Goal: Information Seeking & Learning: Learn about a topic

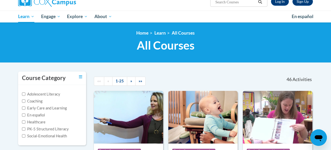
scroll to position [43, 0]
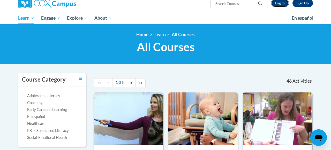
click at [273, 6] on link "Log In" at bounding box center [280, 3] width 18 height 8
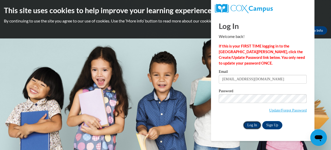
click at [250, 122] on input "Log In" at bounding box center [252, 125] width 18 height 8
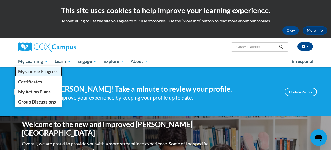
click at [36, 73] on span "My Course Progress" at bounding box center [38, 71] width 40 height 5
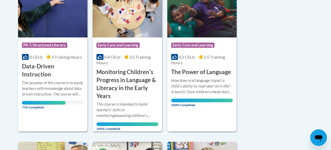
scroll to position [149, 0]
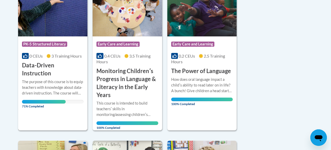
click at [58, 65] on h3 "Data-Driven Instruction" at bounding box center [53, 70] width 62 height 16
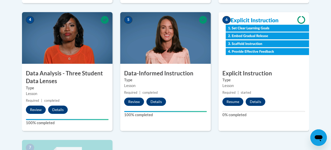
scroll to position [295, 0]
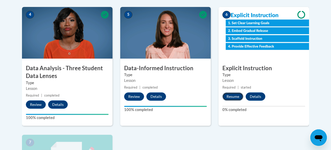
click at [236, 96] on button "Resume" at bounding box center [233, 97] width 21 height 8
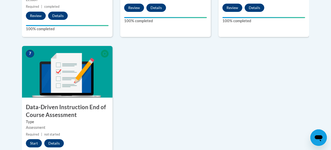
scroll to position [435, 0]
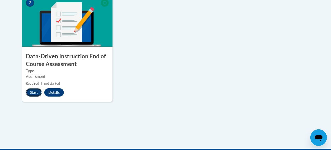
click at [34, 95] on button "Start" at bounding box center [34, 92] width 16 height 8
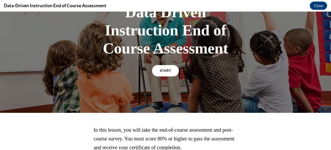
scroll to position [46, 0]
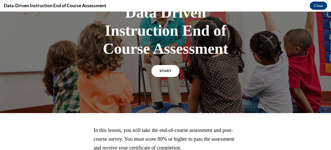
click at [169, 70] on link "START" at bounding box center [165, 71] width 28 height 12
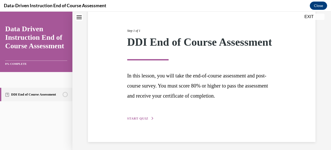
scroll to position [69, 0]
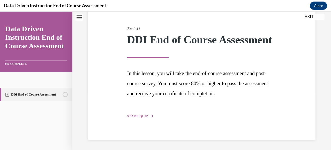
click at [140, 115] on span "START QUIZ" at bounding box center [137, 117] width 21 height 4
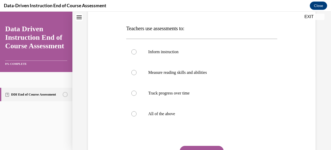
scroll to position [76, 0]
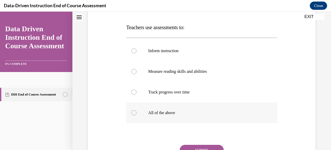
click at [208, 114] on p "All of the above" at bounding box center [206, 112] width 116 height 5
click at [137, 114] on input "All of the above" at bounding box center [133, 112] width 5 height 5
radio input "true"
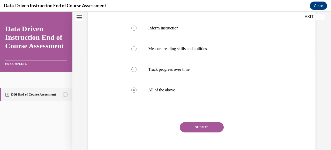
click at [213, 125] on button "SUBMIT" at bounding box center [202, 127] width 44 height 10
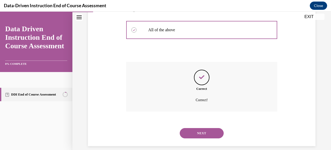
scroll to position [160, 0]
click at [204, 128] on button "NEXT" at bounding box center [202, 133] width 44 height 10
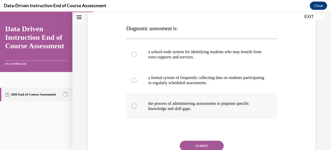
scroll to position [75, 0]
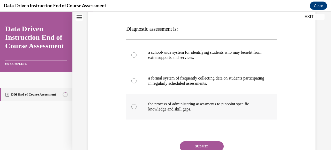
click at [244, 106] on p "the process of administering assessments to pinpoint specific knowledge and ski…" at bounding box center [206, 107] width 116 height 10
click at [137, 106] on input "the process of administering assessments to pinpoint specific knowledge and ski…" at bounding box center [133, 106] width 5 height 5
radio input "true"
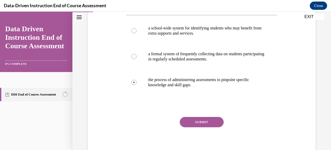
click at [206, 119] on button "SUBMIT" at bounding box center [202, 122] width 44 height 10
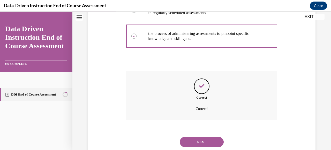
scroll to position [146, 0]
click at [199, 137] on button "NEXT" at bounding box center [202, 142] width 44 height 10
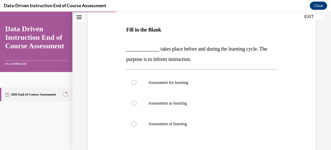
scroll to position [75, 0]
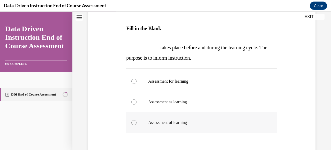
click at [203, 119] on label "Assessment of learning" at bounding box center [201, 123] width 151 height 21
click at [137, 120] on input "Assessment of learning" at bounding box center [133, 122] width 5 height 5
radio input "true"
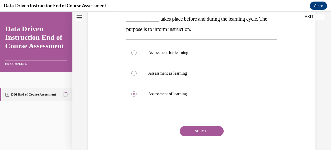
scroll to position [105, 0]
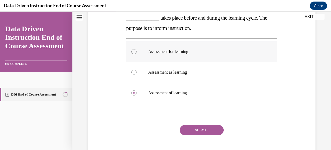
click at [200, 48] on label "Assessment for learning" at bounding box center [201, 51] width 151 height 21
click at [137, 49] on input "Assessment for learning" at bounding box center [133, 51] width 5 height 5
radio input "true"
click at [204, 127] on button "SUBMIT" at bounding box center [202, 130] width 44 height 10
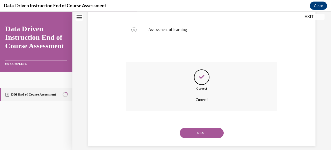
scroll to position [168, 0]
click at [203, 128] on button "NEXT" at bounding box center [202, 133] width 44 height 10
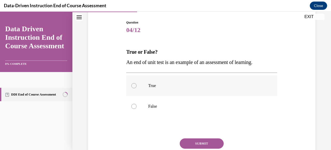
scroll to position [51, 0]
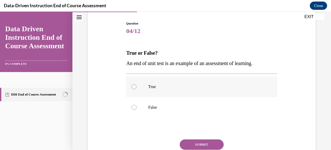
click at [193, 82] on label "True" at bounding box center [201, 87] width 151 height 21
click at [137, 84] on input "True" at bounding box center [133, 86] width 5 height 5
radio input "true"
click at [205, 142] on button "SUBMIT" at bounding box center [202, 145] width 44 height 10
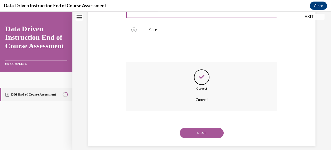
scroll to position [129, 0]
click at [209, 133] on div "NEXT" at bounding box center [201, 133] width 151 height 21
click at [209, 128] on button "NEXT" at bounding box center [202, 133] width 44 height 10
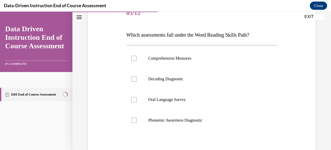
scroll to position [69, 0]
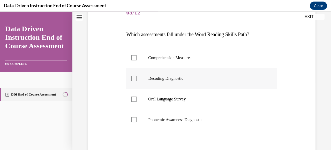
click at [188, 83] on label "Decoding Diagnostic" at bounding box center [201, 78] width 151 height 21
click at [137, 81] on input "Decoding Diagnostic" at bounding box center [133, 78] width 5 height 5
checkbox input "true"
click at [214, 113] on label "Phonemic Awareness Diagnostic" at bounding box center [201, 120] width 151 height 21
click at [137, 117] on input "Phonemic Awareness Diagnostic" at bounding box center [133, 119] width 5 height 5
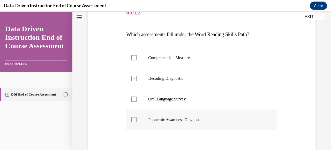
checkbox input "true"
click at [201, 65] on label "Comprehension Measures" at bounding box center [201, 58] width 151 height 21
click at [137, 61] on input "Comprehension Measures" at bounding box center [133, 57] width 5 height 5
checkbox input "true"
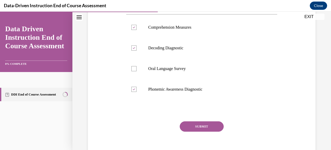
click at [208, 119] on div "Question 05/12 Which assessments fall under the Word Reading Skills Path? Compr…" at bounding box center [201, 68] width 151 height 192
click at [208, 126] on button "SUBMIT" at bounding box center [202, 127] width 44 height 10
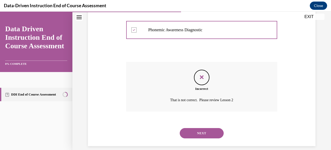
scroll to position [160, 0]
click at [205, 123] on div "NEXT" at bounding box center [201, 133] width 151 height 21
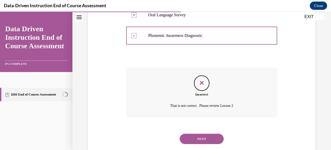
scroll to position [154, 0]
click at [210, 134] on button "NEXT" at bounding box center [202, 139] width 44 height 10
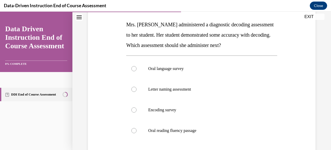
scroll to position [80, 0]
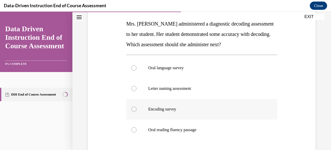
click at [203, 110] on p "Encoding survey" at bounding box center [206, 109] width 116 height 5
click at [137, 110] on input "Encoding survey" at bounding box center [133, 109] width 5 height 5
radio input "true"
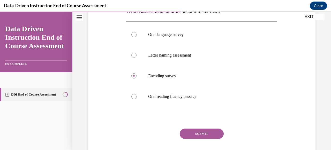
click at [204, 131] on button "SUBMIT" at bounding box center [202, 134] width 44 height 10
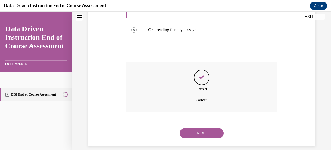
scroll to position [180, 0]
click at [200, 128] on button "NEXT" at bounding box center [202, 133] width 44 height 10
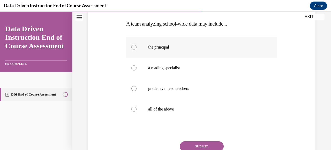
scroll to position [80, 0]
click at [205, 106] on label "all of the above" at bounding box center [201, 109] width 151 height 21
click at [137, 107] on input "all of the above" at bounding box center [133, 109] width 5 height 5
radio input "true"
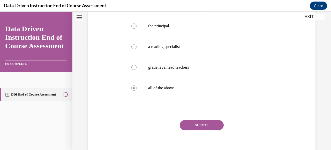
scroll to position [101, 0]
click at [206, 124] on button "SUBMIT" at bounding box center [202, 125] width 44 height 10
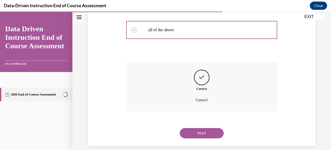
scroll to position [160, 0]
click at [206, 128] on button "NEXT" at bounding box center [202, 133] width 44 height 10
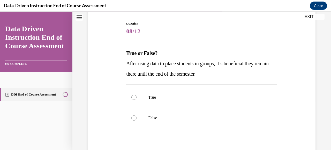
scroll to position [49, 0]
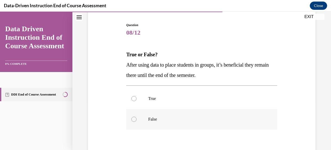
click at [202, 109] on div "True False" at bounding box center [201, 108] width 151 height 41
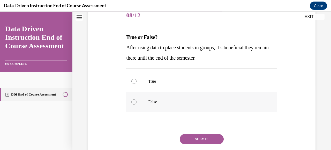
scroll to position [68, 0]
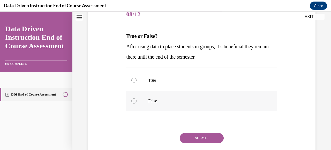
click at [202, 109] on label "False" at bounding box center [201, 101] width 151 height 21
click at [137, 104] on input "False" at bounding box center [133, 101] width 5 height 5
radio input "true"
click at [215, 140] on button "SUBMIT" at bounding box center [202, 138] width 44 height 10
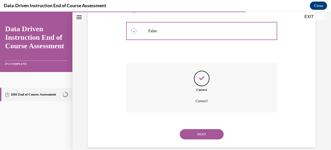
scroll to position [138, 0]
click at [206, 129] on button "NEXT" at bounding box center [202, 134] width 44 height 10
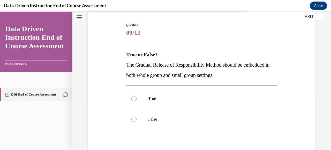
scroll to position [51, 0]
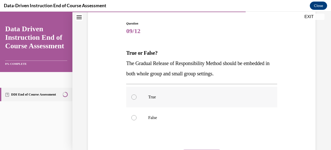
click at [197, 102] on label "True" at bounding box center [201, 97] width 151 height 21
click at [137, 100] on input "True" at bounding box center [133, 97] width 5 height 5
radio input "true"
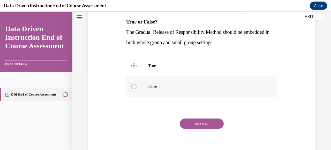
scroll to position [83, 0]
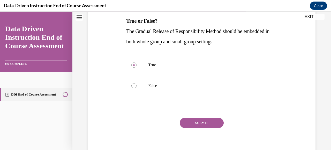
click at [194, 117] on div "Question 09/12 True or False? The Gradual Release of Responsibility Method shou…" at bounding box center [201, 74] width 151 height 171
click at [194, 118] on button "SUBMIT" at bounding box center [202, 123] width 44 height 10
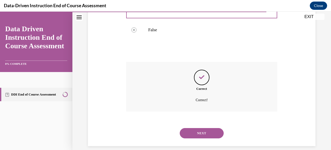
scroll to position [139, 0]
click at [200, 128] on button "NEXT" at bounding box center [202, 133] width 44 height 10
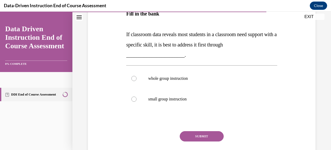
scroll to position [99, 0]
click at [192, 91] on label "small group instruction" at bounding box center [201, 99] width 151 height 21
click at [137, 97] on input "small group instruction" at bounding box center [133, 99] width 5 height 5
radio input "true"
click at [195, 84] on label "whole group instruction" at bounding box center [201, 78] width 151 height 21
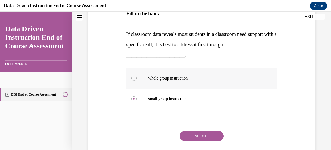
click at [137, 81] on input "whole group instruction" at bounding box center [133, 78] width 5 height 5
radio input "true"
click at [206, 136] on button "SUBMIT" at bounding box center [202, 136] width 44 height 10
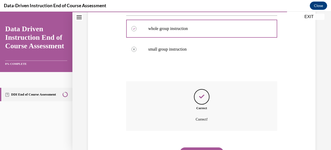
scroll to position [160, 0]
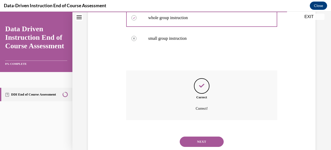
click at [198, 137] on button "NEXT" at bounding box center [202, 142] width 44 height 10
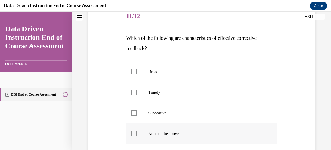
scroll to position [66, 0]
click at [199, 93] on p "Timely" at bounding box center [206, 92] width 116 height 5
click at [137, 93] on input "Timely" at bounding box center [133, 92] width 5 height 5
checkbox input "true"
click at [202, 121] on label "Supportive" at bounding box center [201, 113] width 151 height 21
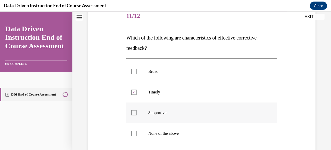
click at [137, 116] on input "Supportive" at bounding box center [133, 112] width 5 height 5
checkbox input "true"
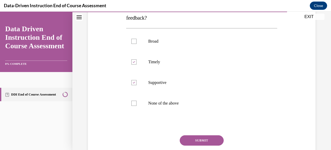
click at [204, 136] on button "SUBMIT" at bounding box center [202, 141] width 44 height 10
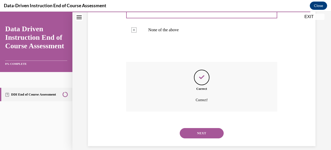
scroll to position [170, 0]
click at [201, 136] on div "NEXT" at bounding box center [201, 133] width 151 height 21
click at [200, 129] on button "NEXT" at bounding box center [202, 133] width 44 height 10
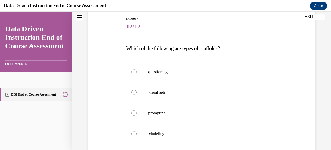
scroll to position [58, 0]
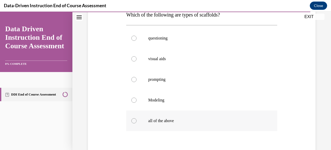
click at [201, 123] on p "all of the above" at bounding box center [206, 121] width 116 height 5
click at [137, 123] on input "all of the above" at bounding box center [133, 121] width 5 height 5
radio input "true"
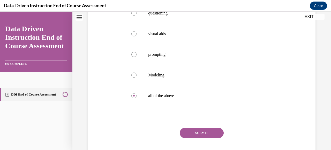
click at [201, 131] on button "SUBMIT" at bounding box center [202, 133] width 44 height 10
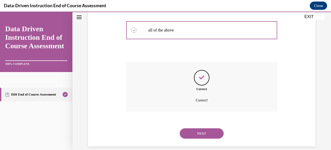
scroll to position [180, 0]
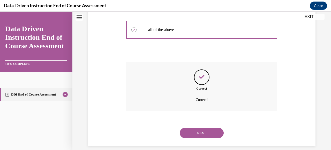
click at [194, 128] on button "NEXT" at bounding box center [202, 133] width 44 height 10
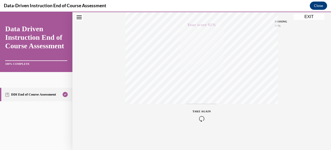
scroll to position [127, 0]
click at [306, 17] on button "EXIT" at bounding box center [309, 17] width 31 height 6
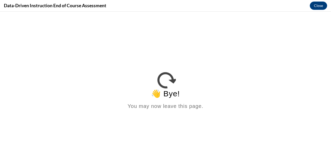
scroll to position [0, 0]
click at [322, 7] on button "Close" at bounding box center [318, 6] width 17 height 8
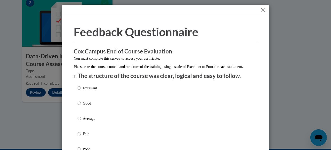
click at [148, 96] on div "Excellent Good Average Fair Poor" at bounding box center [166, 125] width 176 height 84
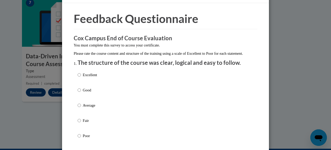
click at [93, 78] on p "Excellent" at bounding box center [90, 75] width 14 height 6
click at [81, 78] on input "Excellent" at bounding box center [79, 75] width 3 height 6
radio input "true"
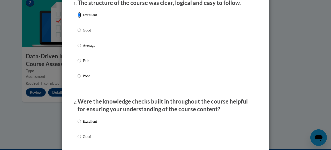
scroll to position [136, 0]
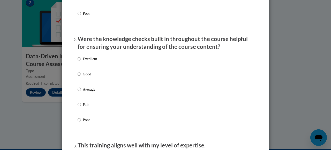
click at [90, 62] on p "Excellent" at bounding box center [90, 59] width 14 height 6
click at [81, 62] on input "Excellent" at bounding box center [79, 59] width 3 height 6
radio input "true"
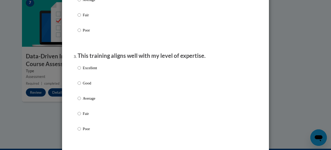
click at [90, 71] on p "Excellent" at bounding box center [90, 68] width 14 height 6
click at [81, 71] on input "Excellent" at bounding box center [79, 68] width 3 height 6
radio input "true"
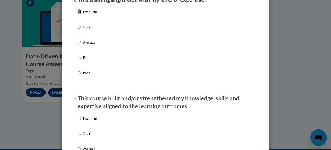
scroll to position [327, 0]
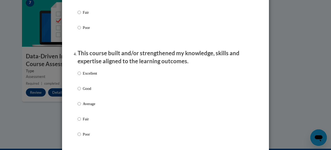
click at [91, 76] on p "Excellent" at bounding box center [90, 74] width 14 height 6
click at [81, 76] on input "Excellent" at bounding box center [79, 74] width 3 height 6
radio input "true"
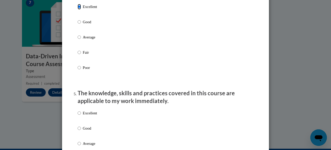
scroll to position [444, 0]
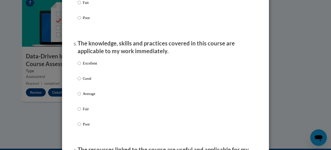
click at [91, 80] on div "Excellent Good Average Fair Poor" at bounding box center [87, 98] width 19 height 80
click at [91, 66] on p "Excellent" at bounding box center [90, 64] width 14 height 6
click at [81, 66] on input "Excellent" at bounding box center [79, 64] width 3 height 6
radio input "true"
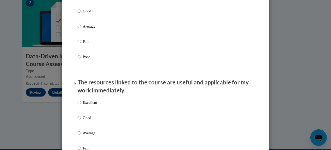
scroll to position [519, 0]
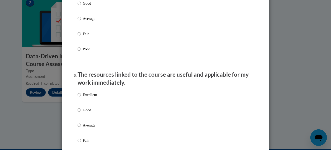
click at [94, 98] on p "Excellent" at bounding box center [90, 95] width 14 height 6
click at [81, 98] on input "Excellent" at bounding box center [79, 95] width 3 height 6
radio input "true"
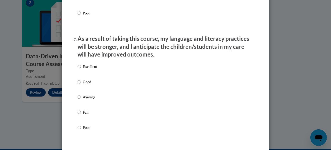
click at [87, 70] on p "Excellent" at bounding box center [90, 67] width 14 height 6
click at [81, 70] on input "Excellent" at bounding box center [79, 67] width 3 height 6
radio input "true"
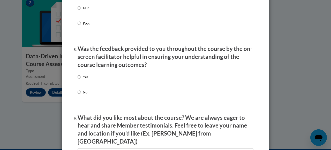
click at [89, 82] on div "Yes No" at bounding box center [166, 91] width 176 height 39
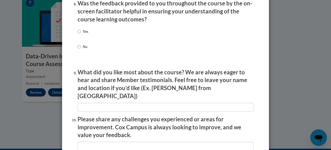
scroll to position [814, 0]
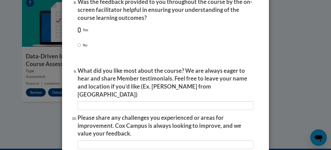
click at [79, 33] on input "Yes" at bounding box center [79, 30] width 3 height 6
radio input "true"
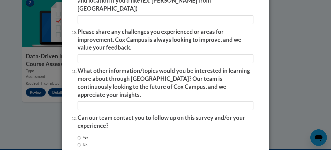
scroll to position [926, 0]
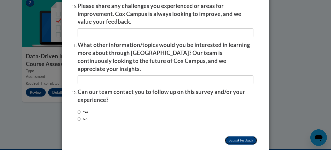
click at [230, 137] on input "Submit feedback" at bounding box center [241, 141] width 33 height 8
